Goal: Transaction & Acquisition: Download file/media

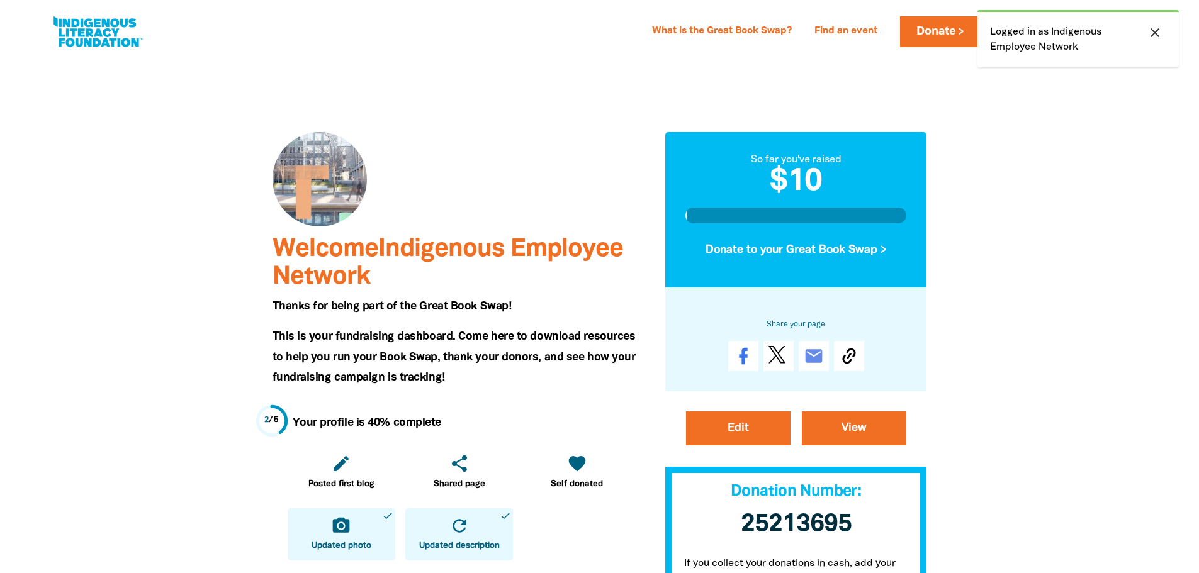
click at [1159, 32] on icon "close" at bounding box center [1155, 32] width 15 height 15
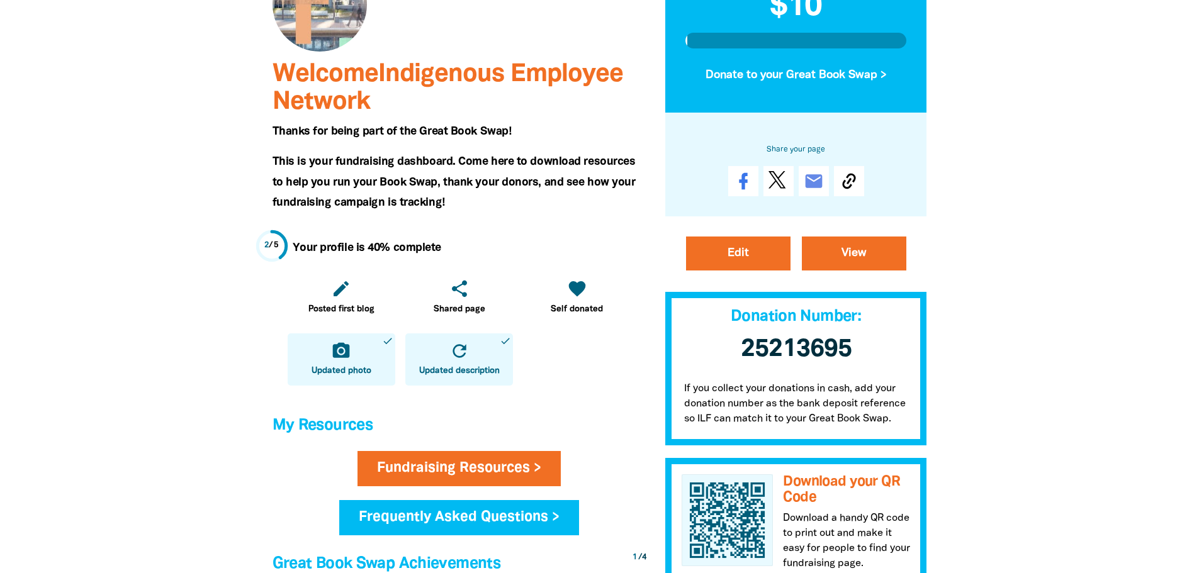
scroll to position [189, 0]
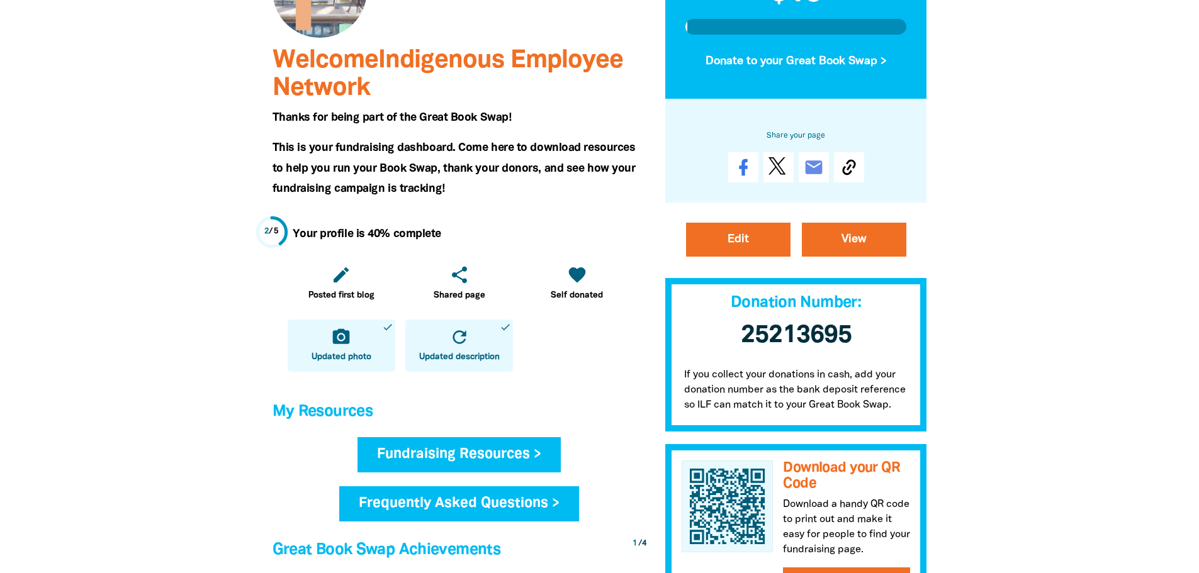
click at [467, 449] on link "Fundraising Resources >" at bounding box center [459, 454] width 203 height 35
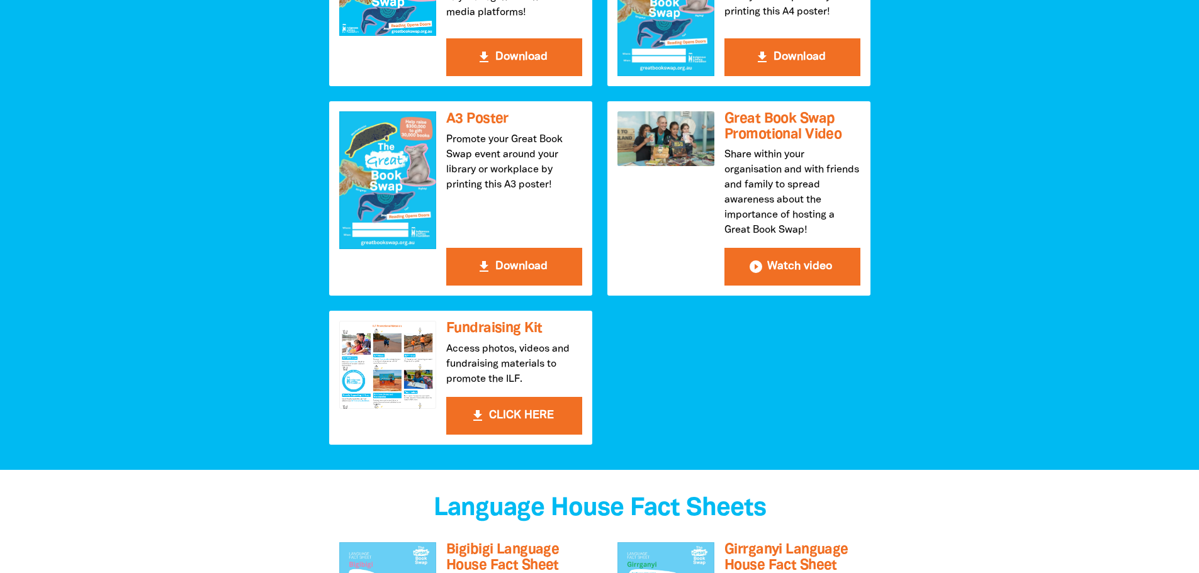
scroll to position [441, 0]
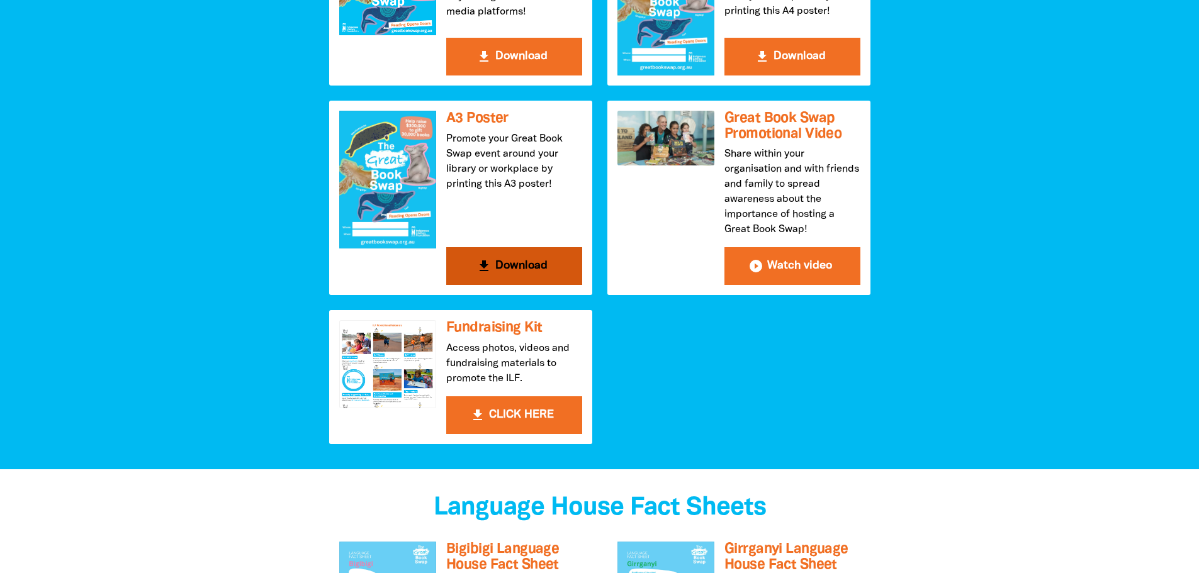
click at [516, 261] on button "get_app Download" at bounding box center [514, 266] width 136 height 38
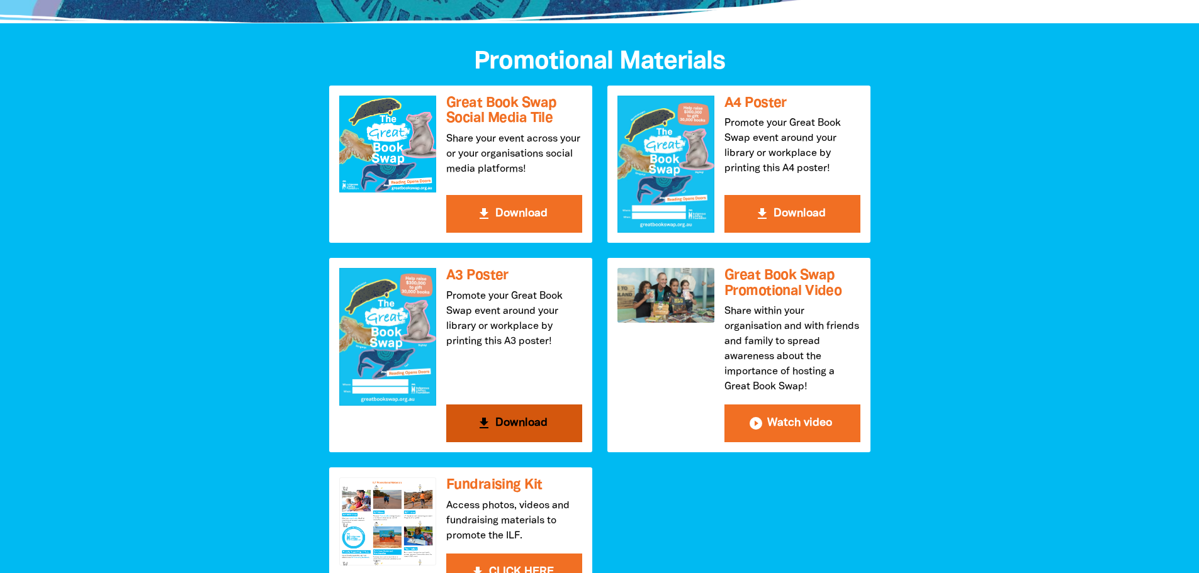
scroll to position [126, 0]
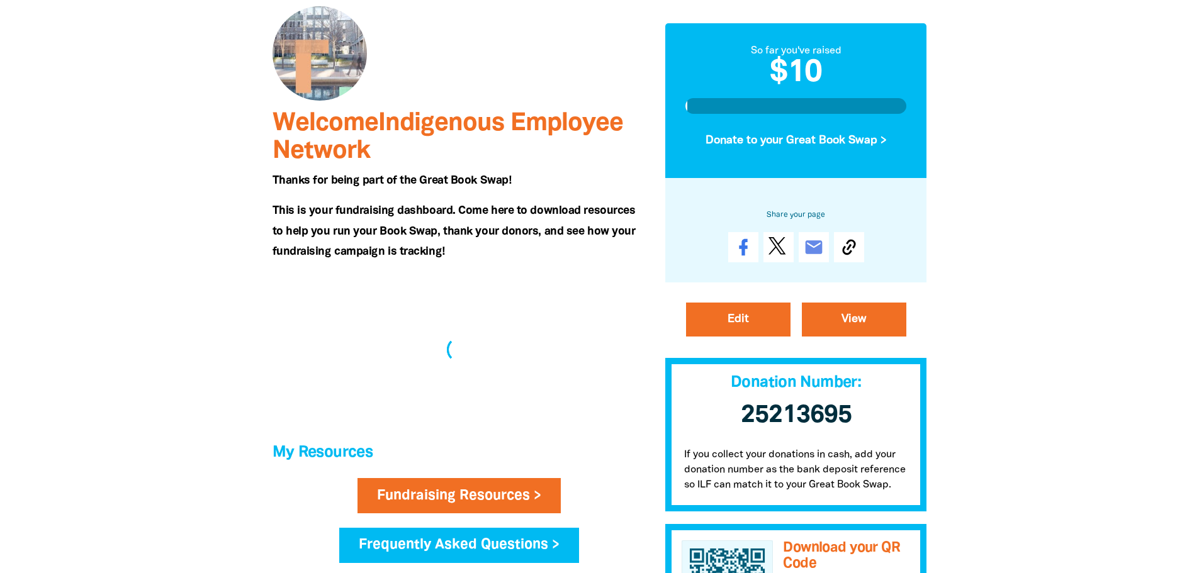
scroll to position [189, 0]
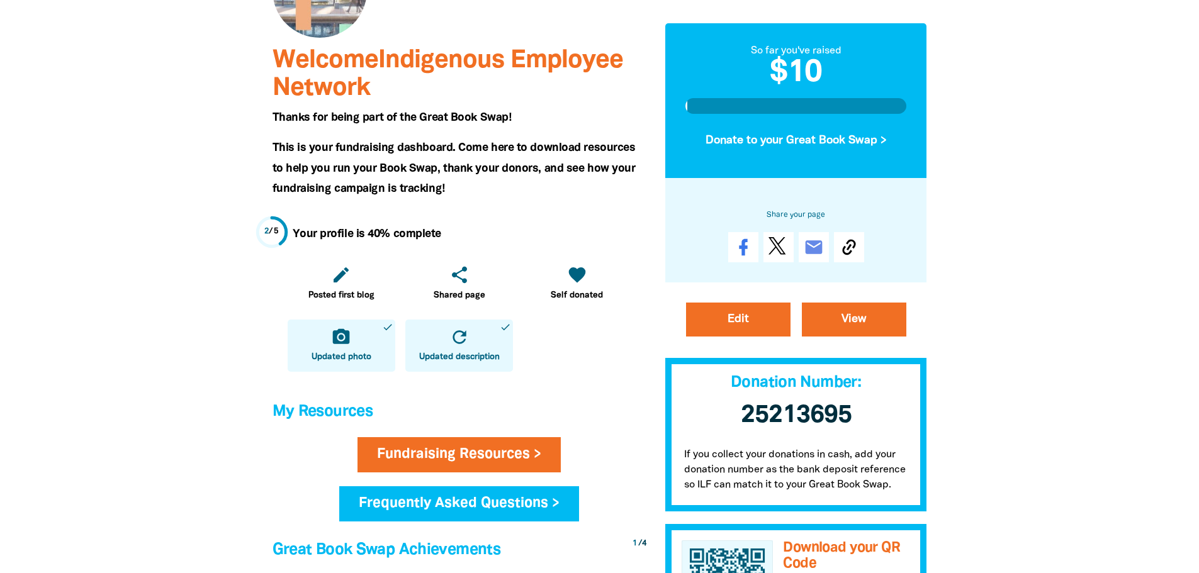
click at [1053, 415] on div at bounding box center [599, 403] width 1199 height 1071
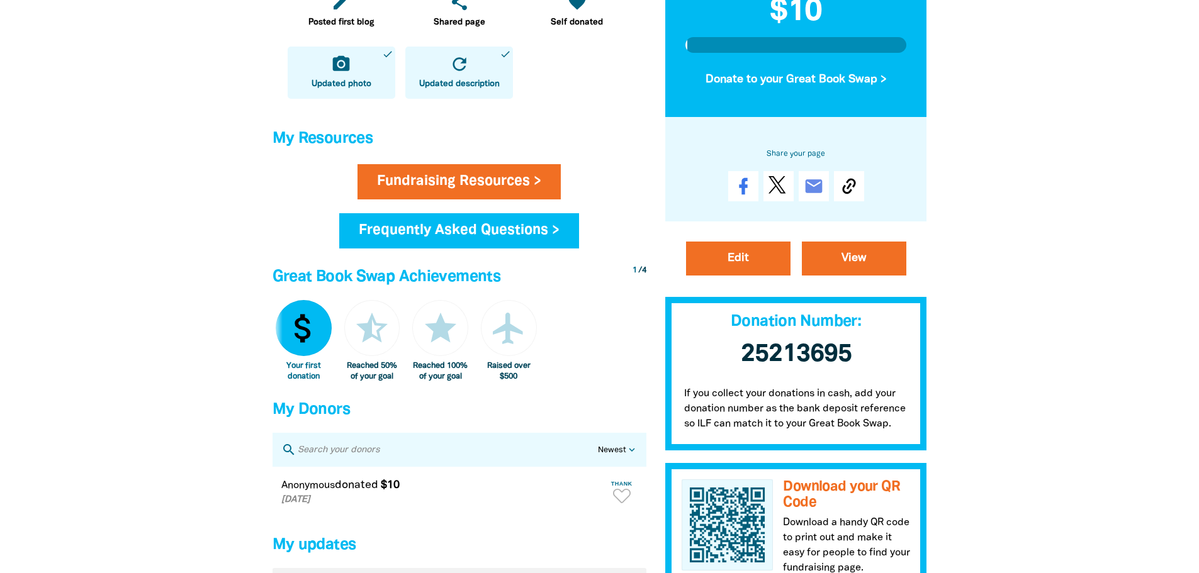
scroll to position [567, 0]
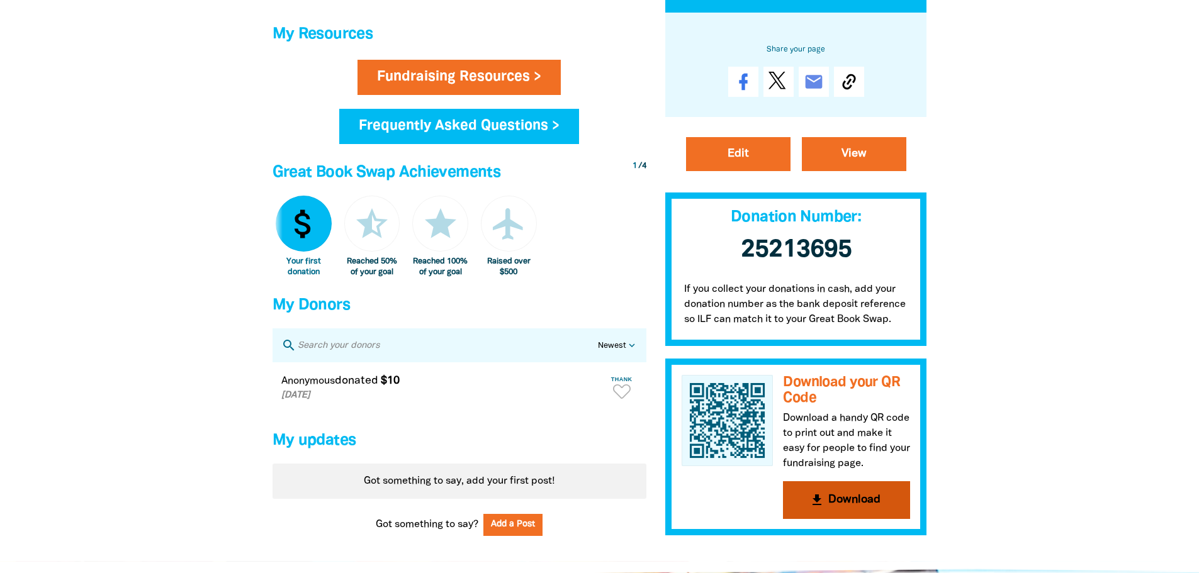
click at [805, 399] on h3 "Download your QR Code" at bounding box center [846, 390] width 127 height 31
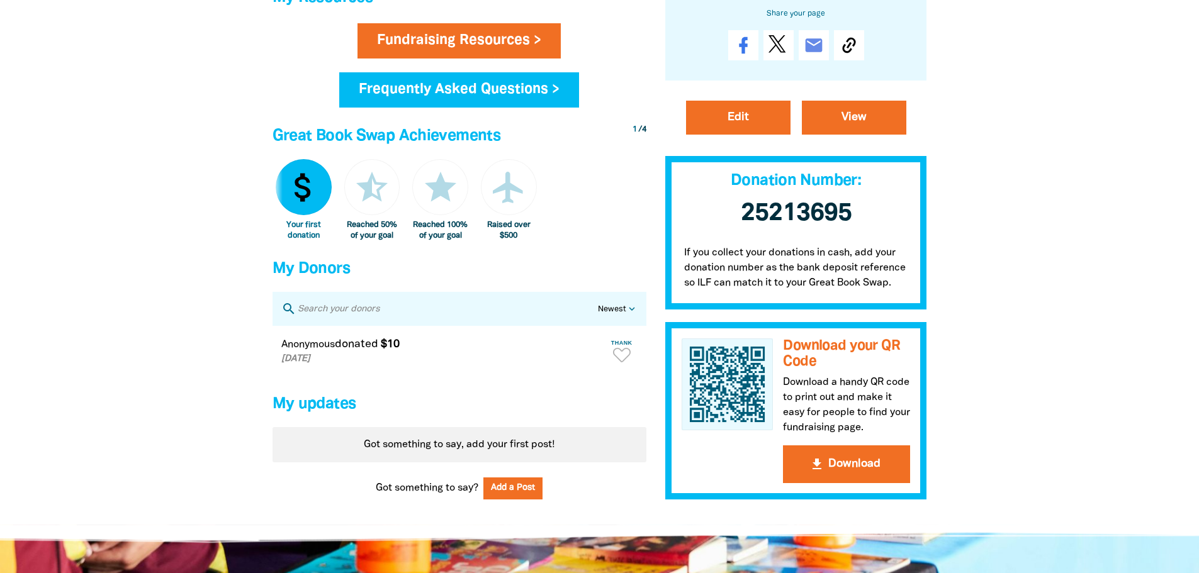
scroll to position [629, 0]
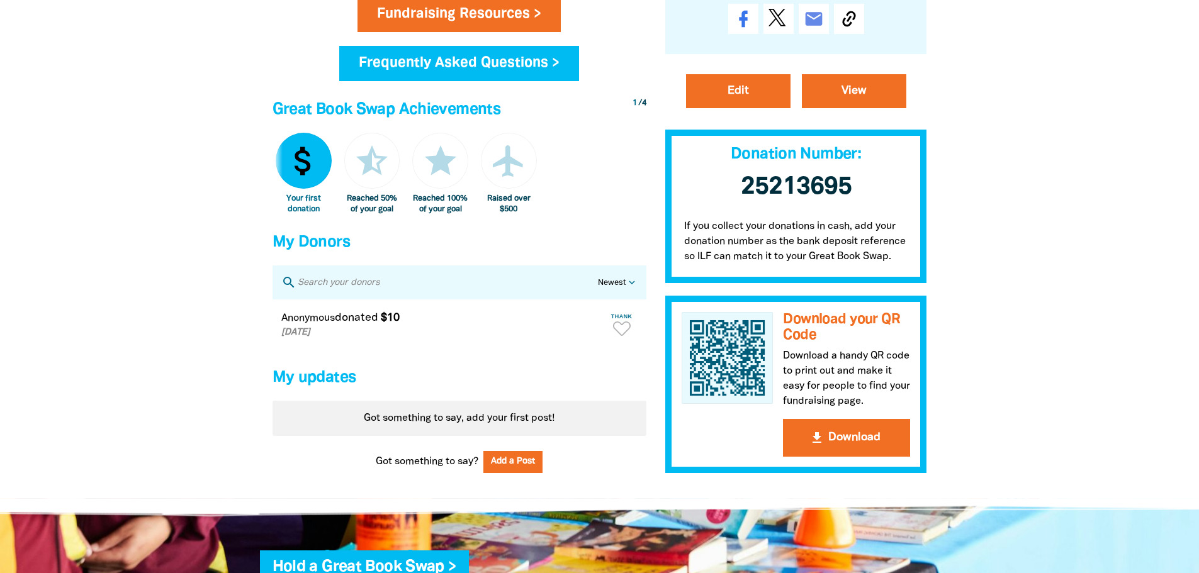
drag, startPoint x: 1071, startPoint y: 227, endPoint x: 995, endPoint y: 251, distance: 79.6
